Goal: Find specific page/section: Find specific page/section

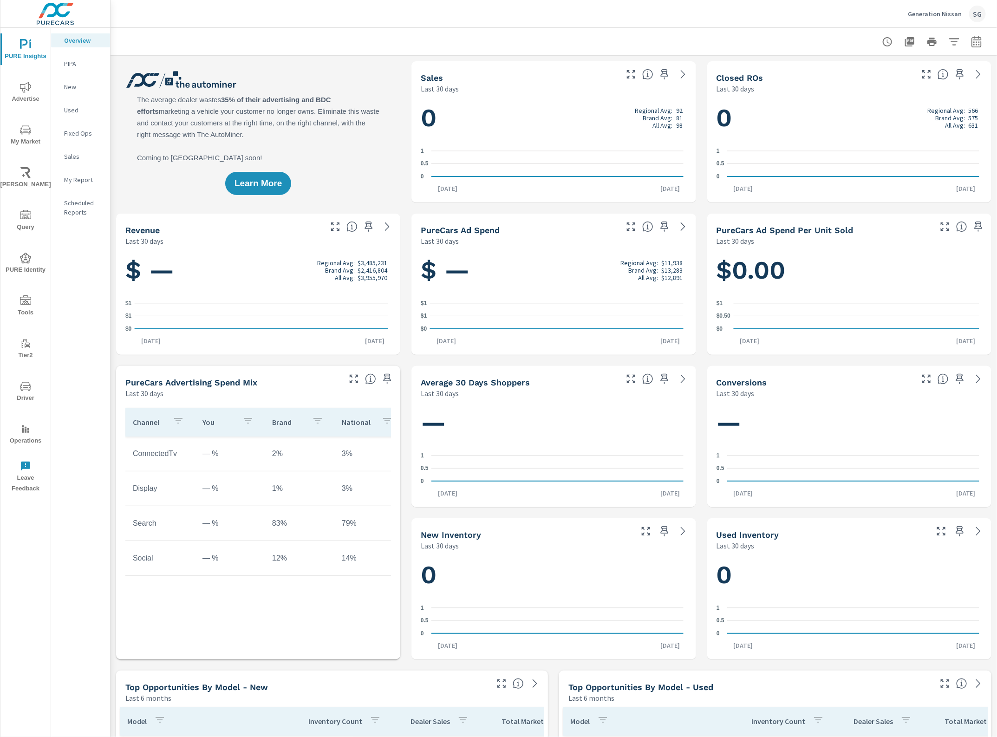
click at [28, 131] on icon "nav menu" at bounding box center [25, 129] width 11 height 11
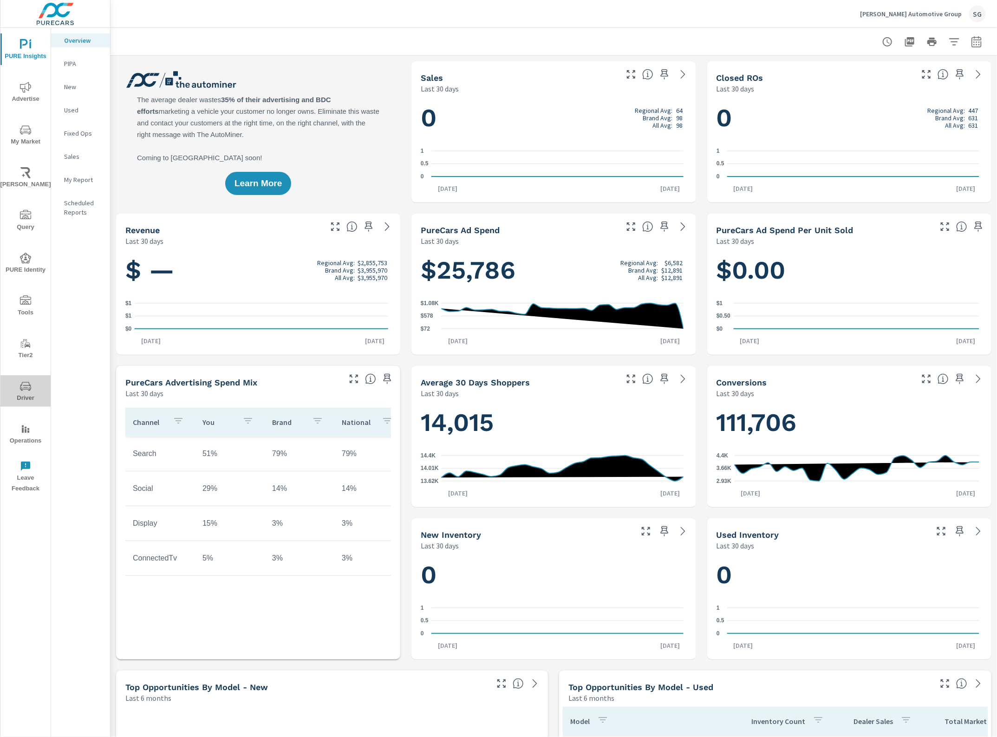
click at [24, 382] on icon "nav menu" at bounding box center [25, 386] width 11 height 9
